Goal: Task Accomplishment & Management: Manage account settings

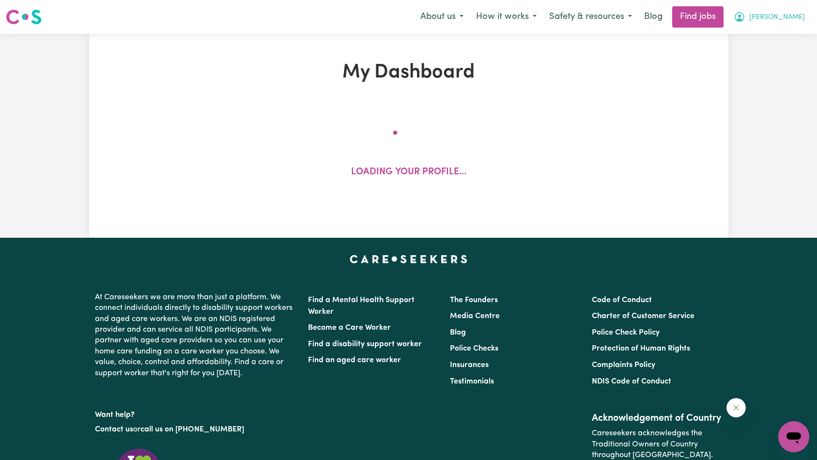
click at [776, 22] on span "[PERSON_NAME]" at bounding box center [778, 17] width 56 height 11
click at [770, 34] on link "My Account" at bounding box center [773, 38] width 77 height 18
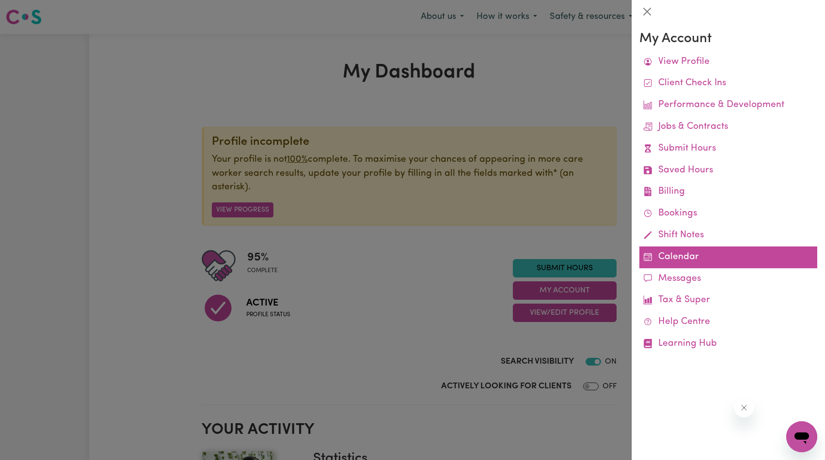
click at [678, 255] on link "Calendar" at bounding box center [728, 258] width 178 height 22
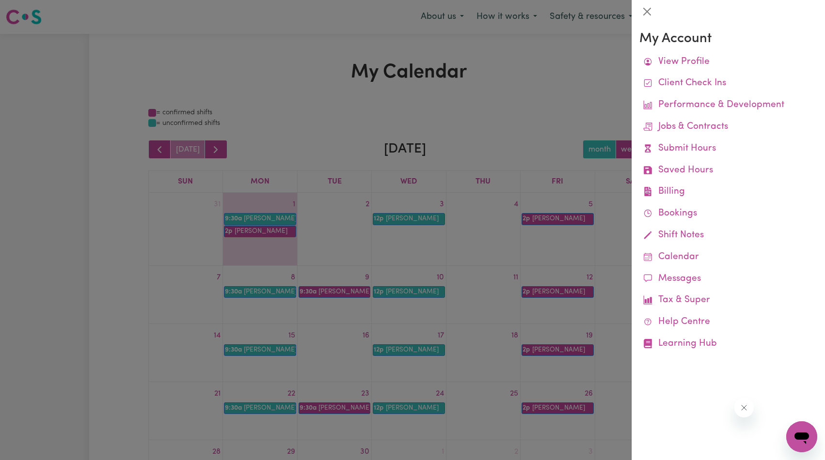
click at [346, 252] on div at bounding box center [412, 230] width 825 height 460
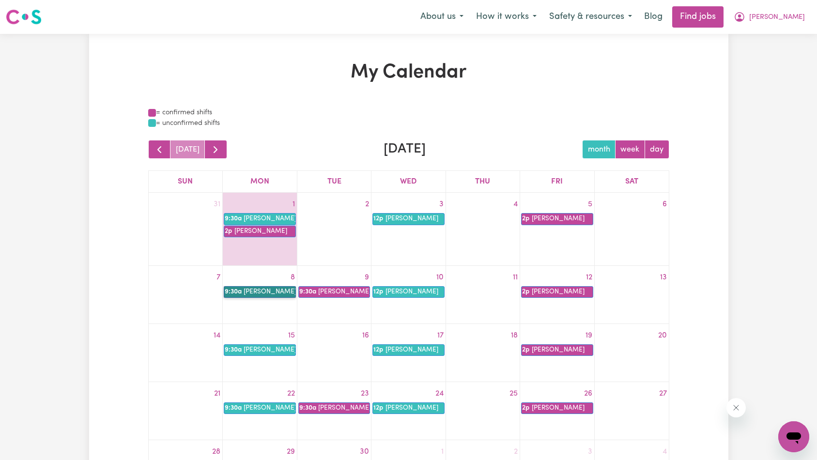
click at [258, 292] on link "9:30a [PERSON_NAME]" at bounding box center [260, 292] width 72 height 12
click at [265, 228] on link "2p [PERSON_NAME]" at bounding box center [260, 232] width 72 height 12
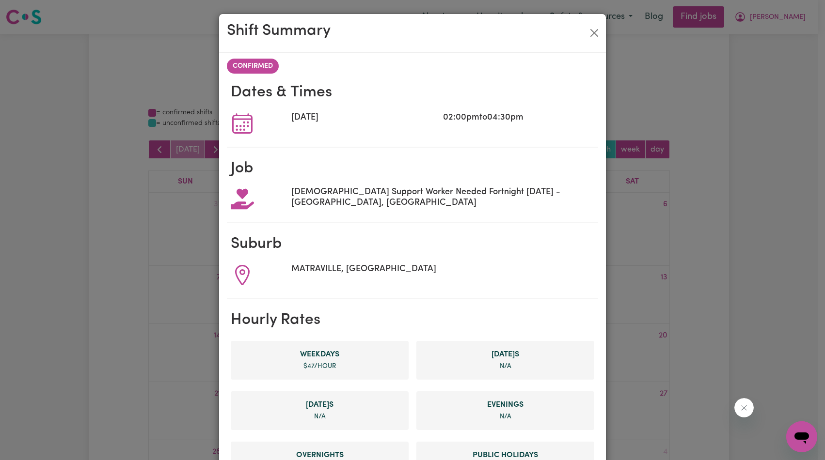
scroll to position [337, 0]
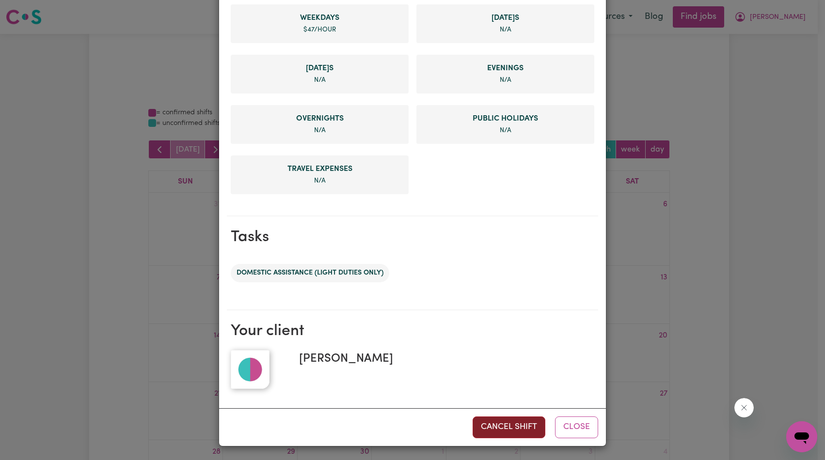
click at [487, 432] on button "Cancel Shift" at bounding box center [508, 427] width 73 height 21
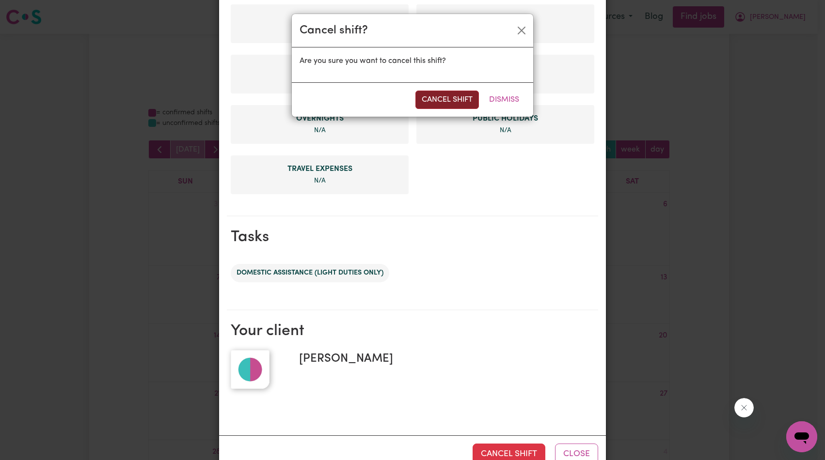
drag, startPoint x: 450, startPoint y: 88, endPoint x: 455, endPoint y: 100, distance: 12.8
click at [450, 88] on div "Cancel Shift Dismiss" at bounding box center [412, 99] width 241 height 34
click at [456, 99] on button "Cancel Shift" at bounding box center [446, 100] width 63 height 18
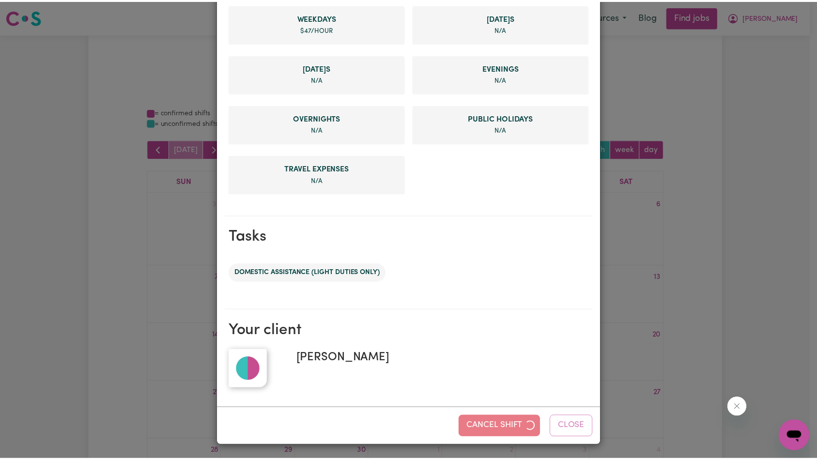
scroll to position [0, 0]
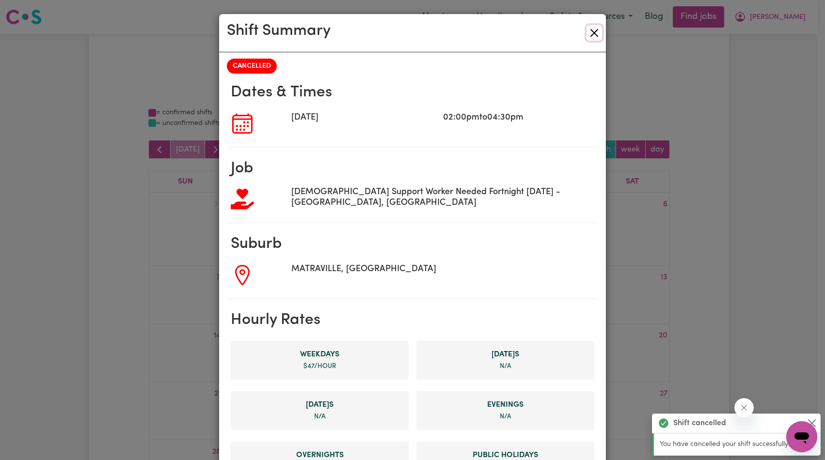
click at [589, 35] on button "Close" at bounding box center [594, 33] width 16 height 16
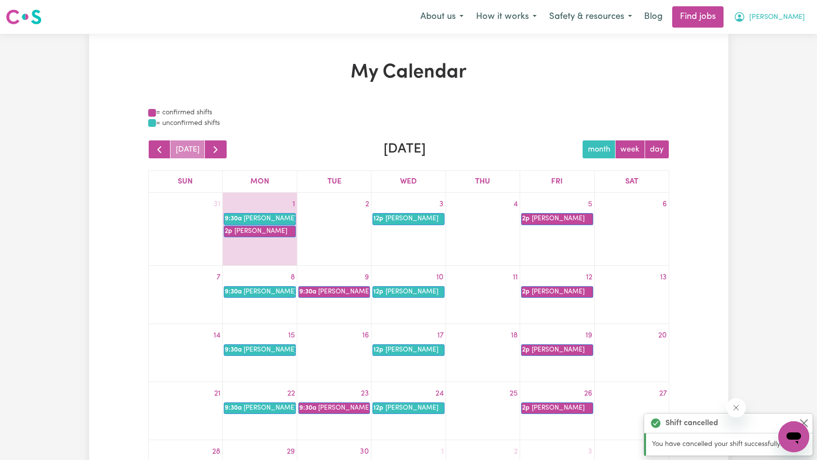
drag, startPoint x: 783, startPoint y: 16, endPoint x: 782, endPoint y: 25, distance: 9.4
click at [784, 16] on span "[PERSON_NAME]" at bounding box center [778, 17] width 56 height 11
click at [766, 69] on link "Logout" at bounding box center [773, 74] width 77 height 18
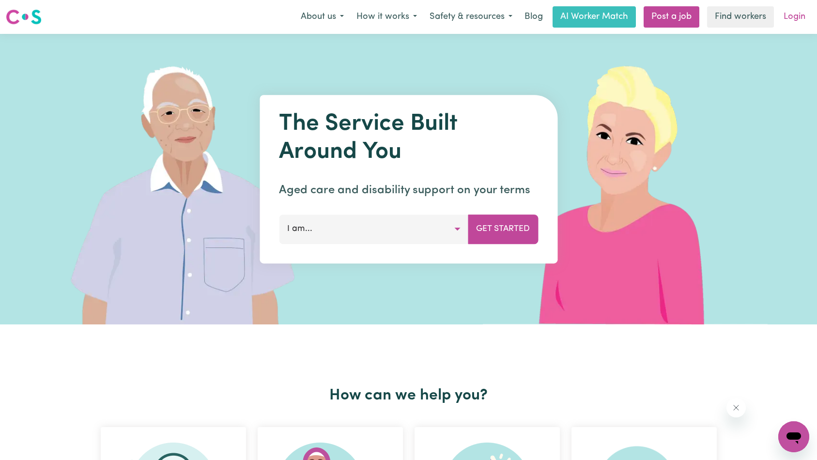
click at [788, 16] on link "Login" at bounding box center [794, 16] width 33 height 21
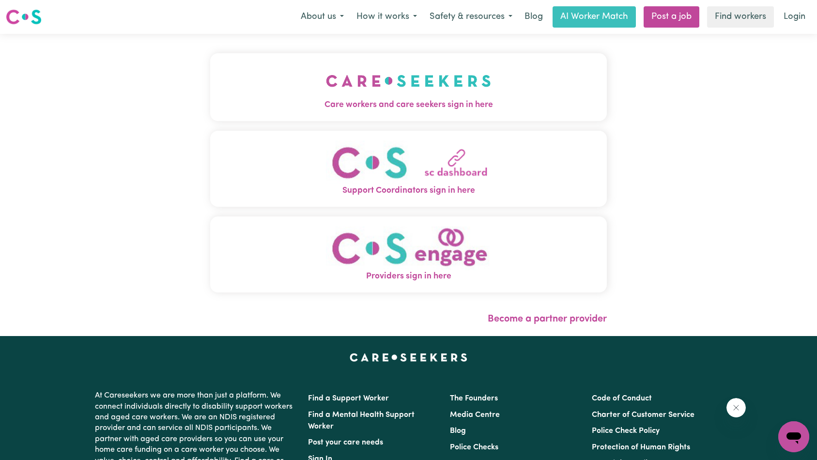
click at [326, 87] on img "Care workers and care seekers sign in here" at bounding box center [408, 81] width 165 height 36
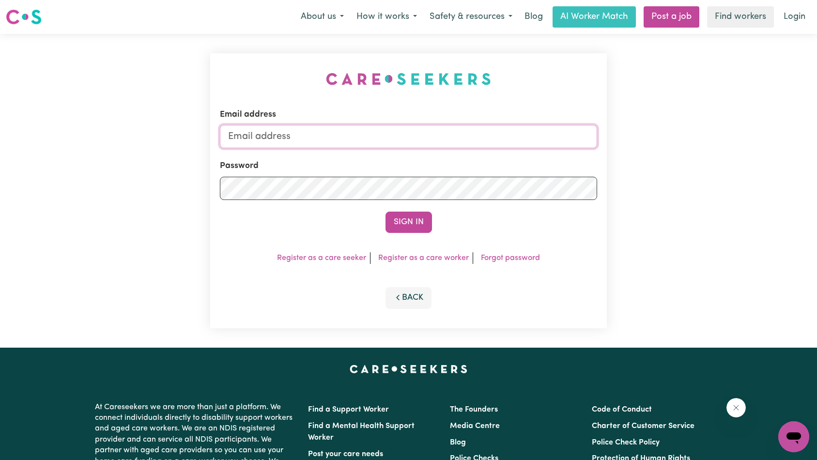
click at [413, 132] on input "Email address" at bounding box center [409, 136] width 378 height 23
type input "superuser~[EMAIL_ADDRESS][DOMAIN_NAME]"
click at [405, 213] on button "Sign In" at bounding box center [409, 222] width 47 height 21
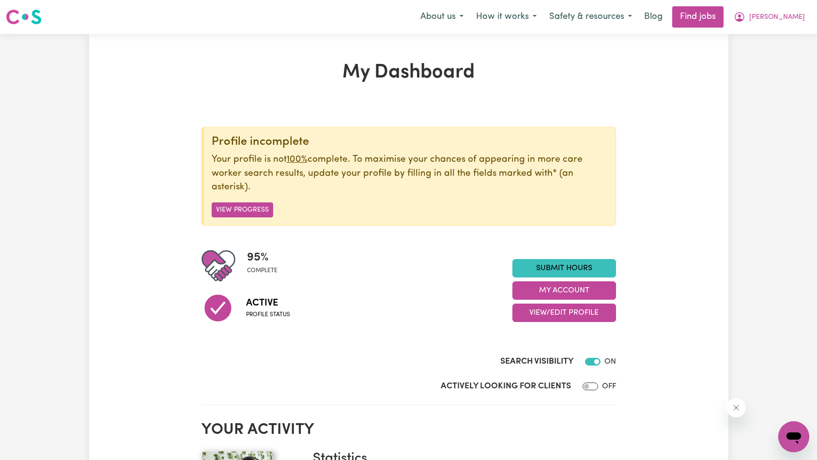
click at [733, 408] on icon "Close message from company" at bounding box center [736, 408] width 8 height 8
click at [547, 285] on button "My Account" at bounding box center [565, 290] width 104 height 18
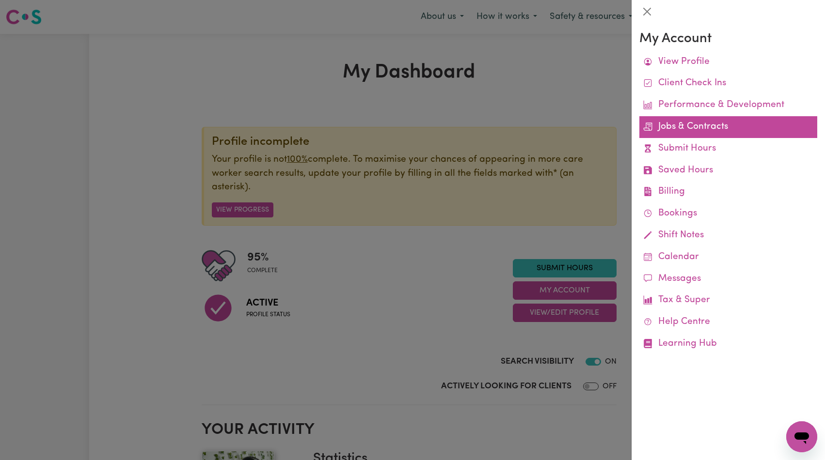
click at [698, 128] on link "Jobs & Contracts" at bounding box center [728, 127] width 178 height 22
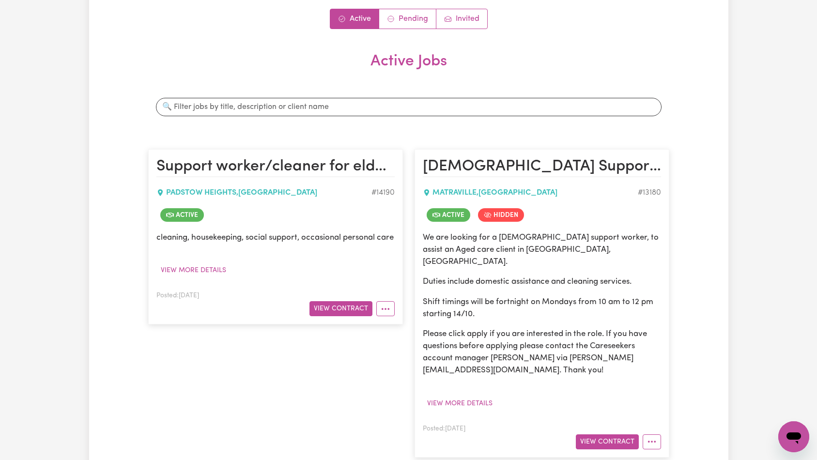
scroll to position [211, 0]
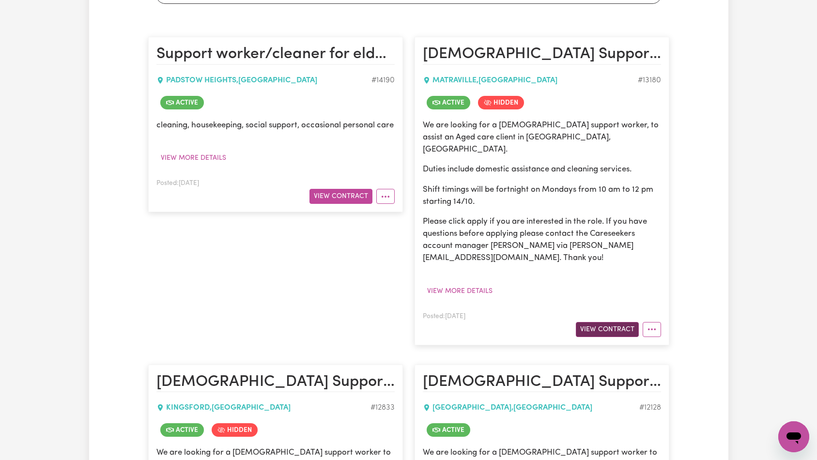
click at [625, 322] on button "View Contract" at bounding box center [607, 329] width 63 height 15
click at [352, 204] on button "View Contract" at bounding box center [341, 196] width 63 height 15
click at [603, 322] on button "View Contract" at bounding box center [607, 329] width 63 height 15
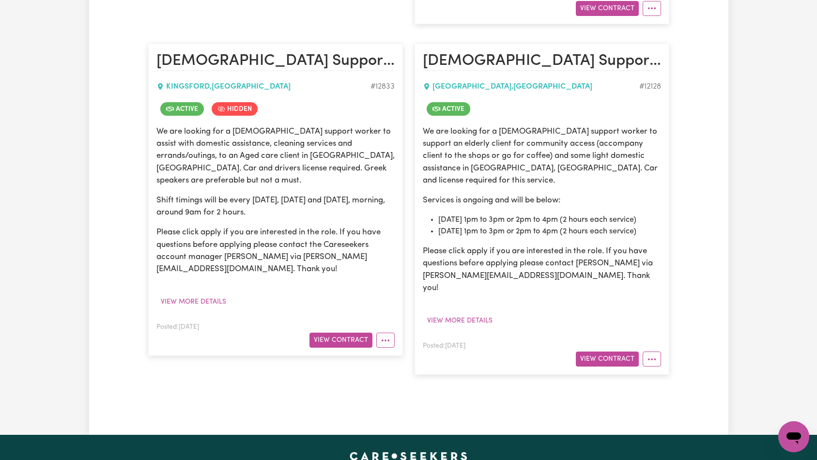
scroll to position [632, 0]
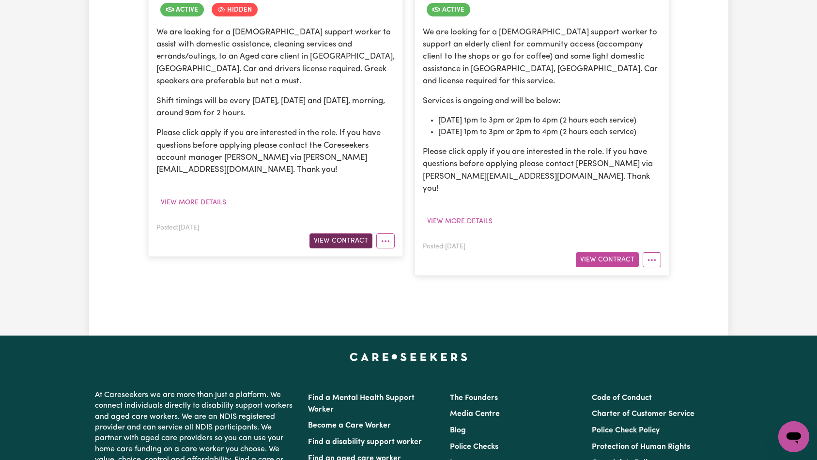
click at [349, 234] on button "View Contract" at bounding box center [341, 241] width 63 height 15
click at [605, 252] on button "View Contract" at bounding box center [607, 259] width 63 height 15
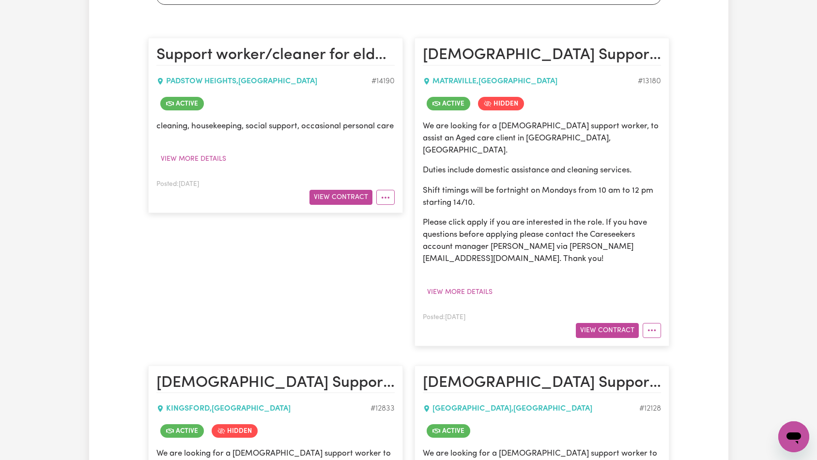
scroll to position [217, 0]
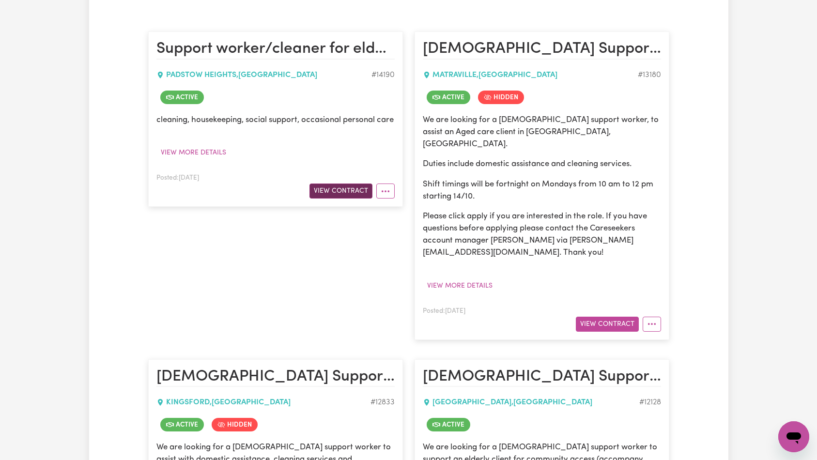
click at [342, 196] on button "View Contract" at bounding box center [341, 191] width 63 height 15
click at [605, 317] on button "View Contract" at bounding box center [607, 324] width 63 height 15
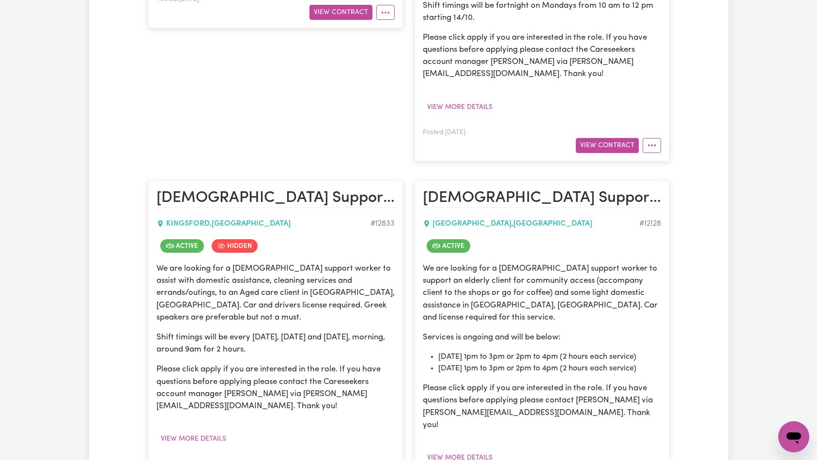
scroll to position [601, 0]
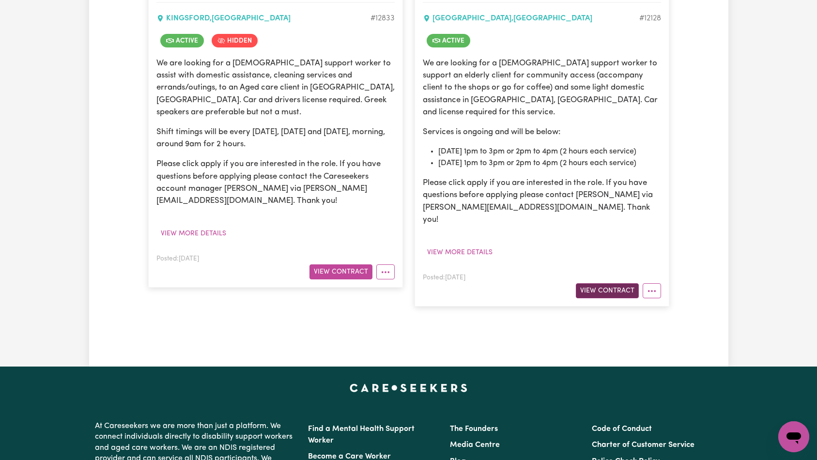
click at [611, 283] on button "View Contract" at bounding box center [607, 290] width 63 height 15
click at [657, 283] on button "More options" at bounding box center [652, 290] width 18 height 15
click at [384, 267] on icon "More options" at bounding box center [386, 272] width 10 height 10
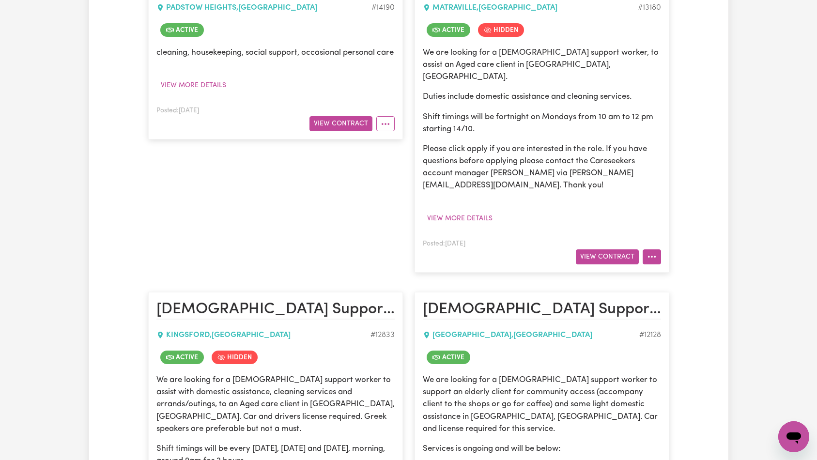
click at [652, 256] on circle "More options" at bounding box center [652, 257] width 2 height 2
click at [380, 131] on button "More options" at bounding box center [385, 123] width 18 height 15
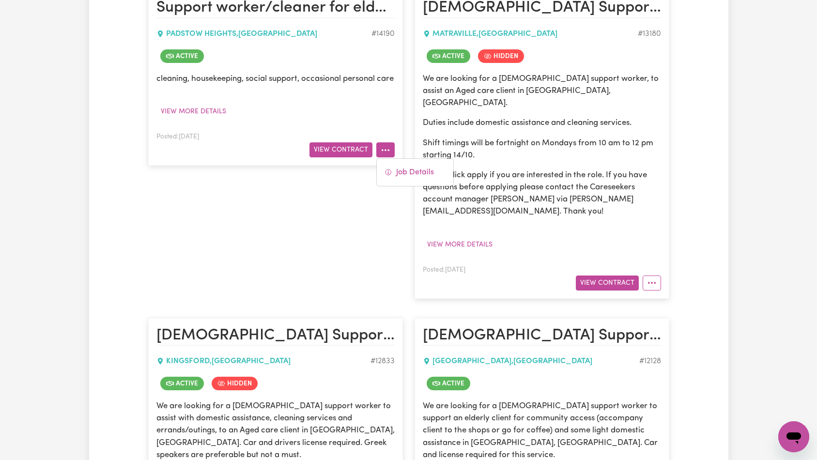
scroll to position [109, 0]
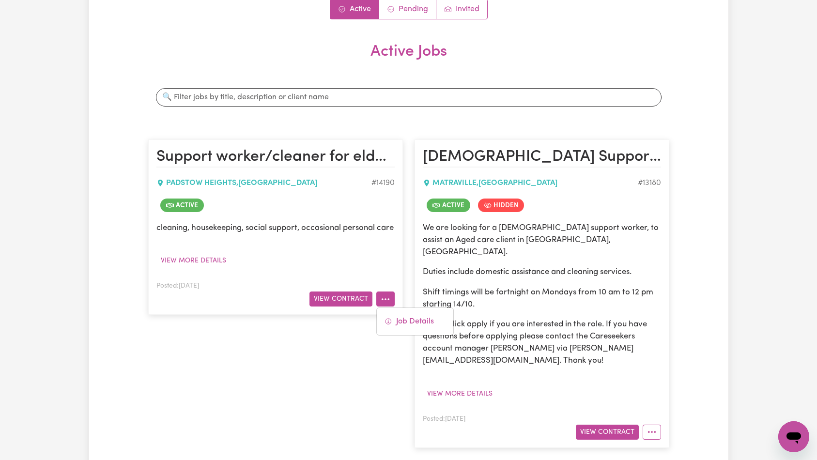
click at [741, 137] on div "Jobs & Contracts Active Pending Invited Active Jobs Search jobs Support worker/…" at bounding box center [408, 392] width 817 height 934
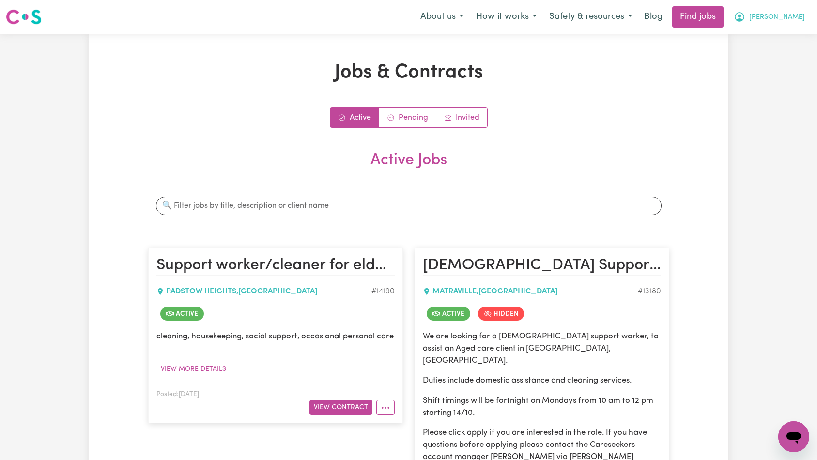
click at [790, 16] on span "[PERSON_NAME]" at bounding box center [778, 17] width 56 height 11
click at [787, 27] on button "[PERSON_NAME]" at bounding box center [770, 17] width 84 height 20
click at [772, 75] on link "Logout" at bounding box center [773, 74] width 77 height 18
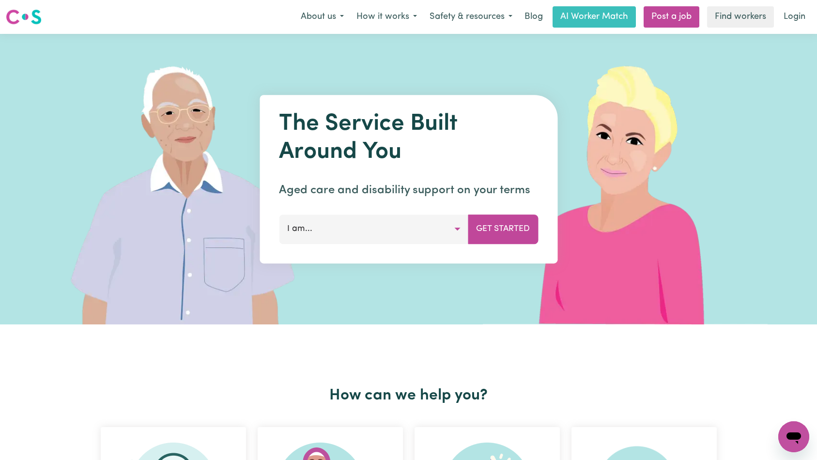
click at [794, 23] on link "Login" at bounding box center [794, 16] width 33 height 21
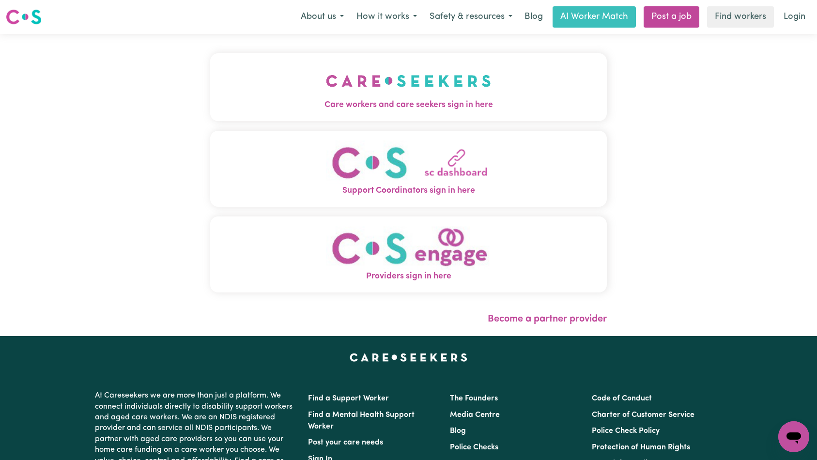
click at [326, 82] on img "Care workers and care seekers sign in here" at bounding box center [408, 81] width 165 height 36
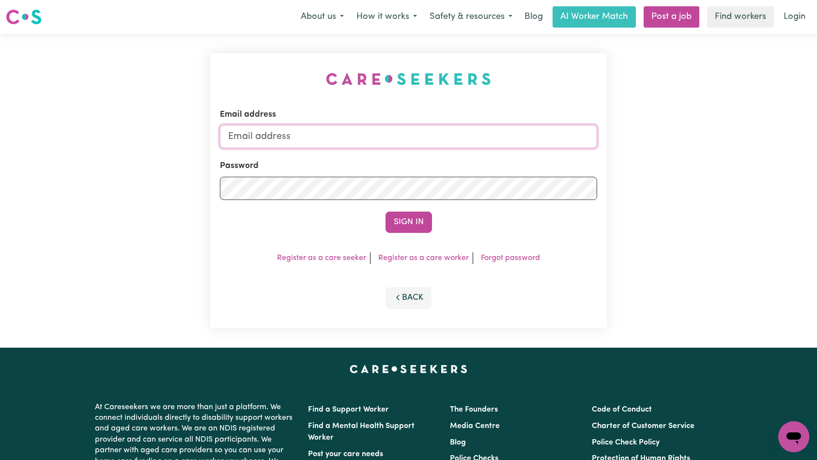
click at [450, 144] on input "Email address" at bounding box center [409, 136] width 378 height 23
type input "[EMAIL_ADDRESS][DOMAIN_NAME]"
click at [413, 218] on button "Sign In" at bounding box center [409, 222] width 47 height 21
